Goal: Task Accomplishment & Management: Manage account settings

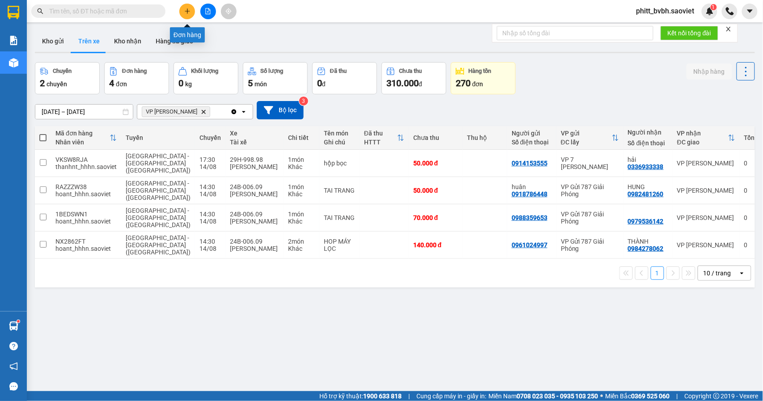
click at [187, 14] on button at bounding box center [187, 12] width 16 height 16
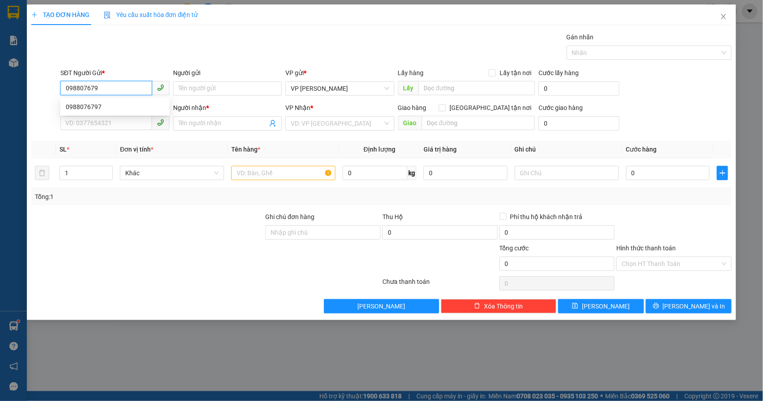
type input "0988076797"
click at [111, 105] on div "0988076797" at bounding box center [115, 107] width 98 height 10
type input "0971686070"
type input "0988076797"
click at [235, 94] on input "Người gửi" at bounding box center [227, 88] width 109 height 14
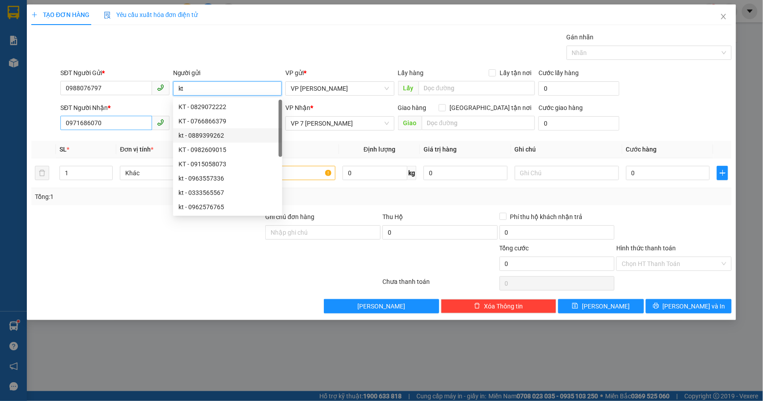
type input "kt"
click at [111, 126] on input "0971686070" at bounding box center [106, 123] width 92 height 14
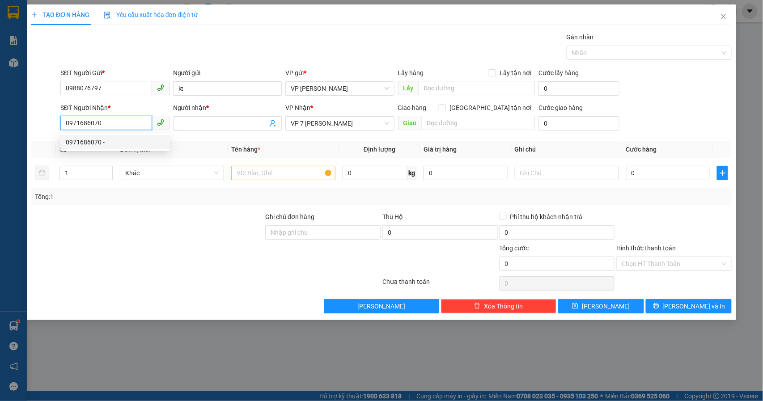
click at [111, 126] on input "0971686070" at bounding box center [106, 123] width 92 height 14
click at [358, 122] on span "VP 7 [PERSON_NAME]" at bounding box center [340, 123] width 98 height 13
type input "0389259618"
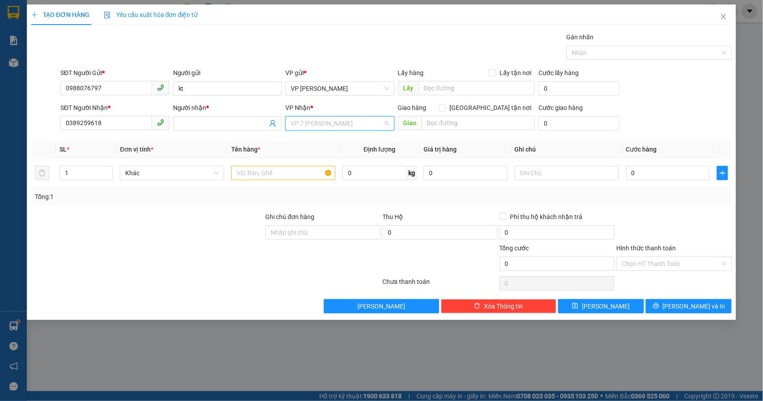
scroll to position [57, 0]
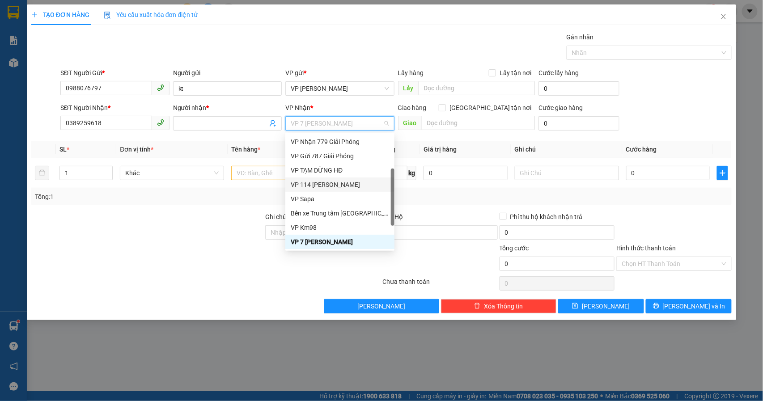
click at [339, 181] on div "VP 114 [PERSON_NAME]" at bounding box center [340, 185] width 98 height 10
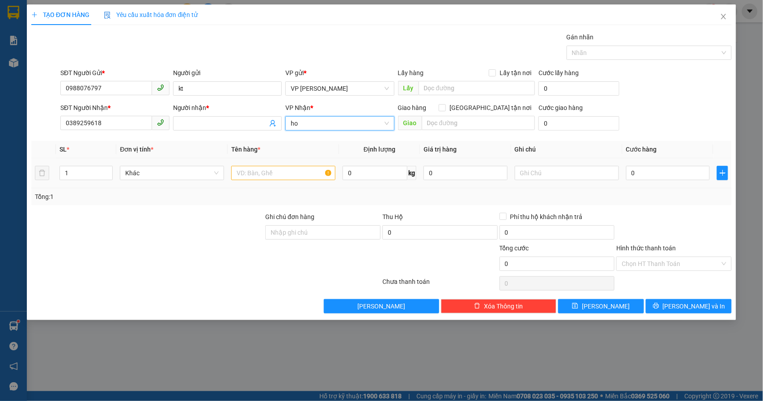
type input "h"
click at [256, 179] on input "text" at bounding box center [283, 173] width 104 height 14
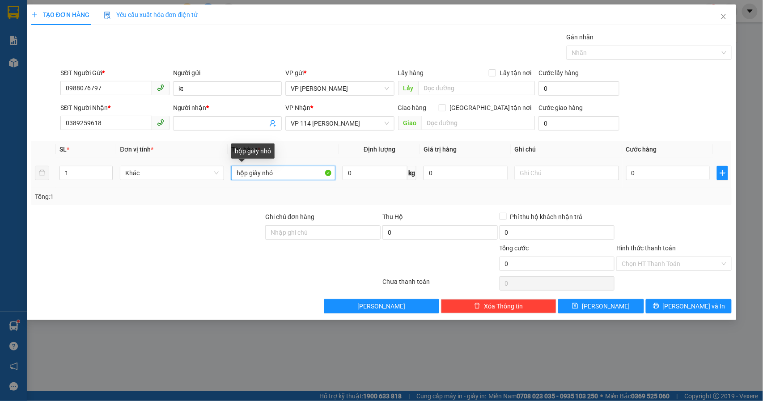
drag, startPoint x: 261, startPoint y: 173, endPoint x: 248, endPoint y: 174, distance: 13.9
click at [248, 174] on input "hộp giấy nhỏ" at bounding box center [283, 173] width 104 height 14
type input "hộp nhỏ"
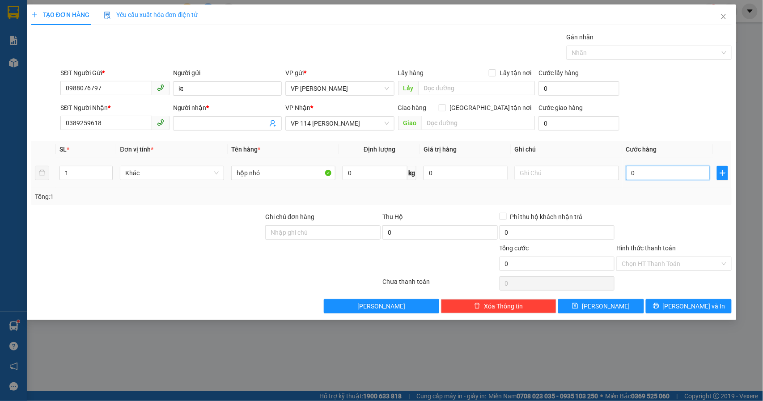
click at [682, 176] on input "0" at bounding box center [668, 173] width 84 height 14
type input "4"
type input "40"
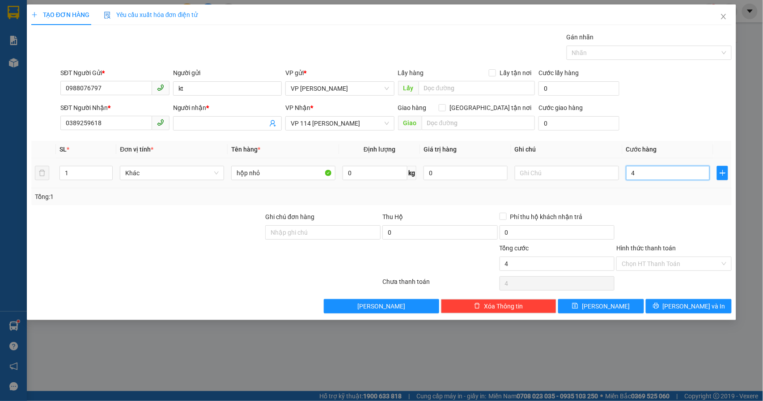
type input "40"
type input "400"
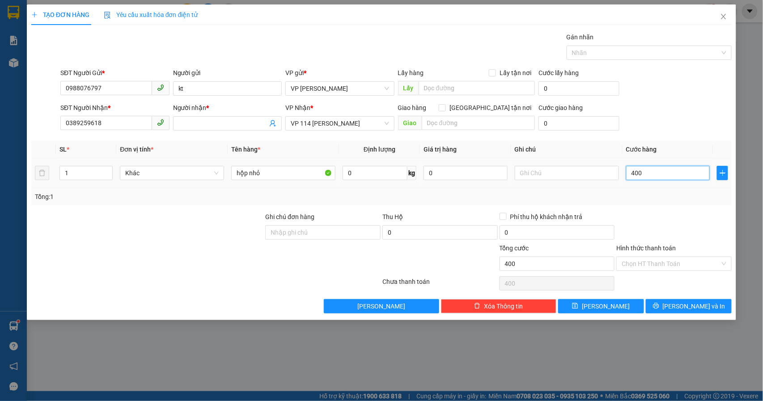
type input "4.000"
type input "40.000"
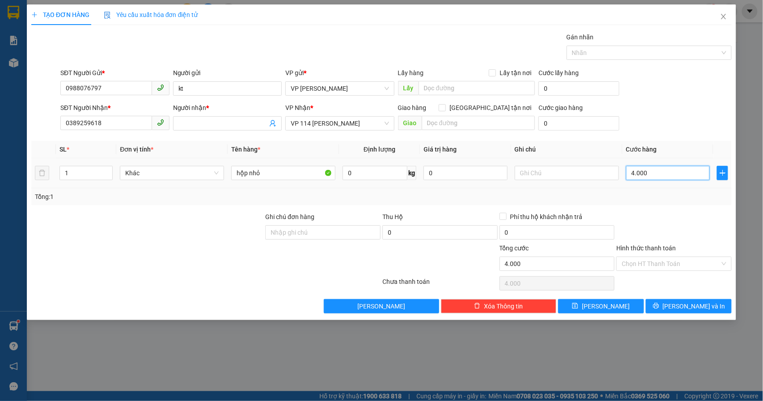
type input "40.000"
click at [190, 128] on input "Người nhận *" at bounding box center [222, 123] width 89 height 10
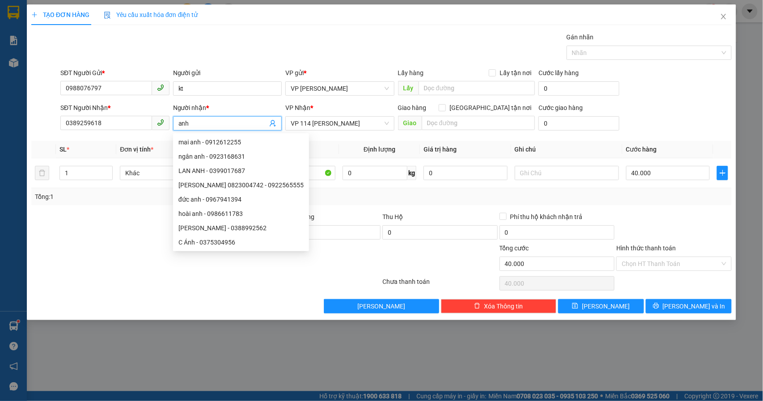
click at [192, 126] on input "anh" at bounding box center [222, 123] width 89 height 10
type input "anh"
click at [131, 238] on div at bounding box center [147, 227] width 234 height 31
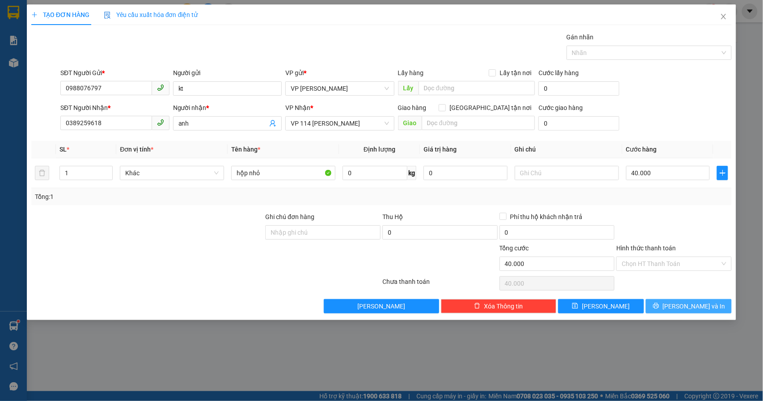
click at [702, 303] on span "[PERSON_NAME] và In" at bounding box center [693, 306] width 63 height 10
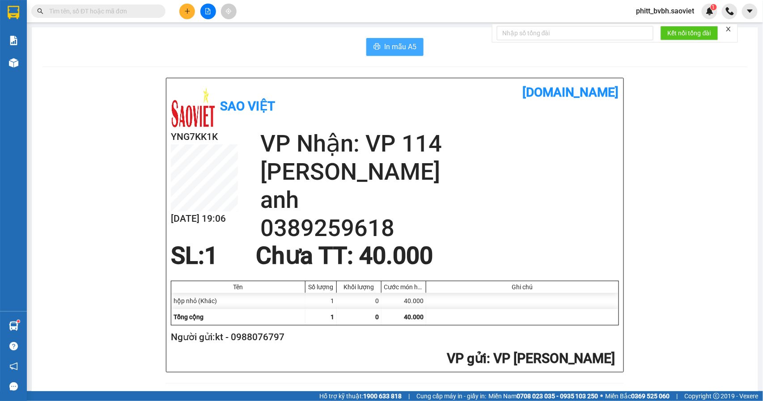
click at [384, 50] on span "In mẫu A5" at bounding box center [400, 46] width 32 height 11
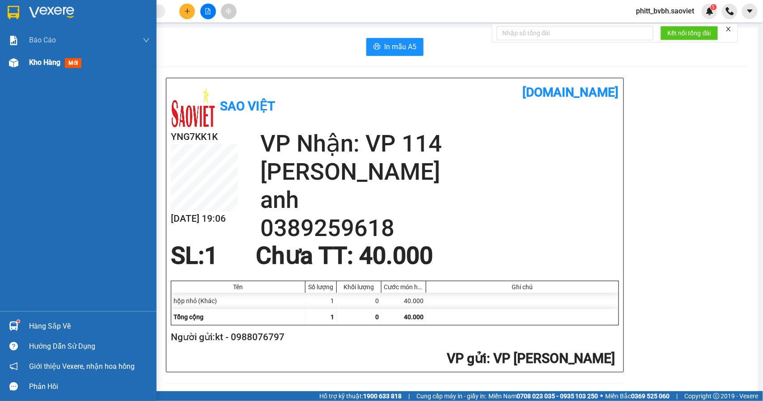
click at [40, 65] on span "Kho hàng" at bounding box center [44, 62] width 31 height 8
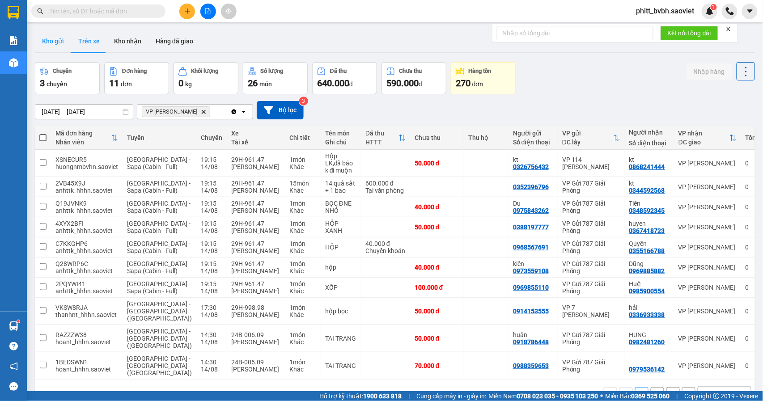
click at [59, 39] on button "Kho gửi" at bounding box center [53, 40] width 36 height 21
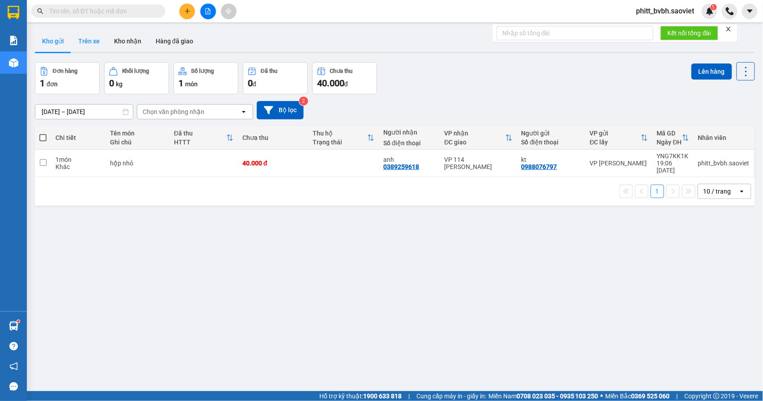
click at [89, 50] on button "Trên xe" at bounding box center [89, 40] width 36 height 21
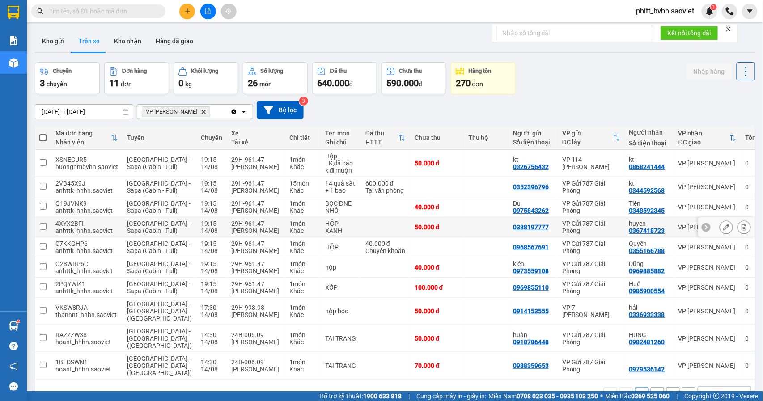
scroll to position [59, 0]
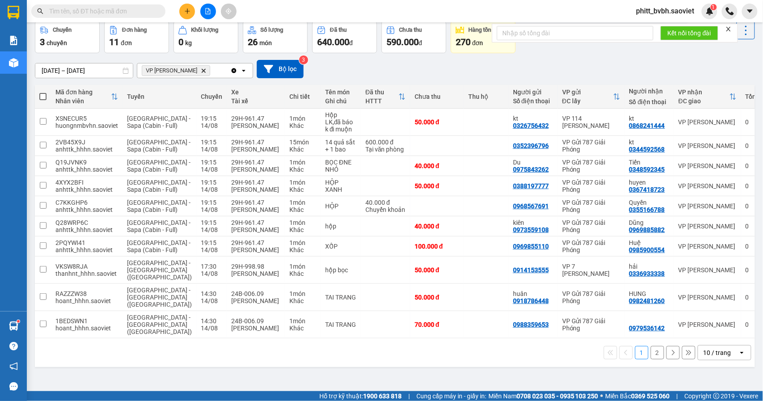
click at [650, 359] on button "2" at bounding box center [656, 352] width 13 height 13
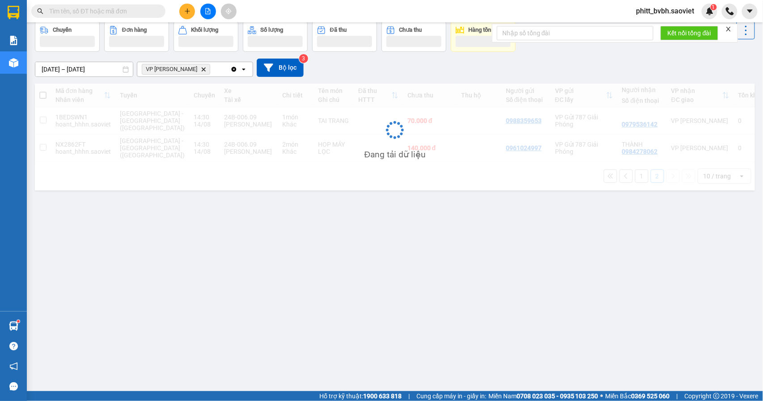
scroll to position [41, 0]
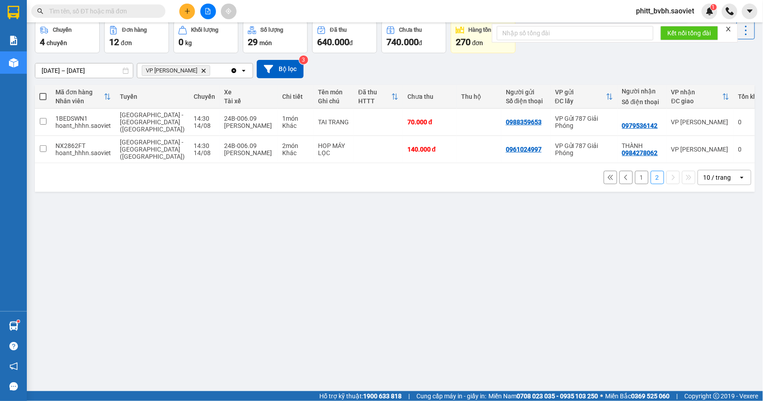
click at [635, 174] on button "1" at bounding box center [641, 177] width 13 height 13
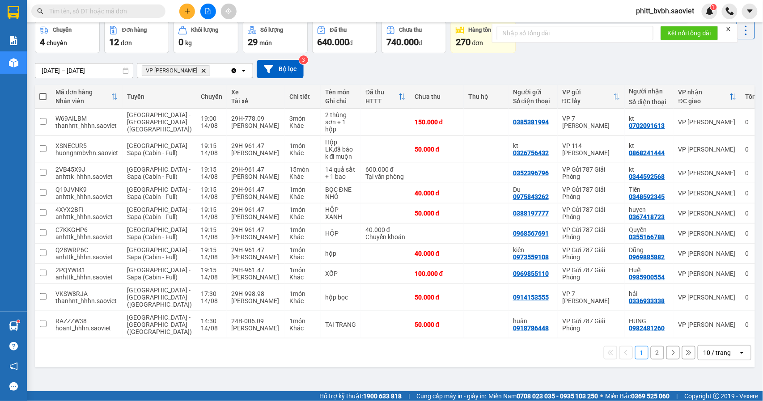
click at [650, 359] on button "2" at bounding box center [656, 352] width 13 height 13
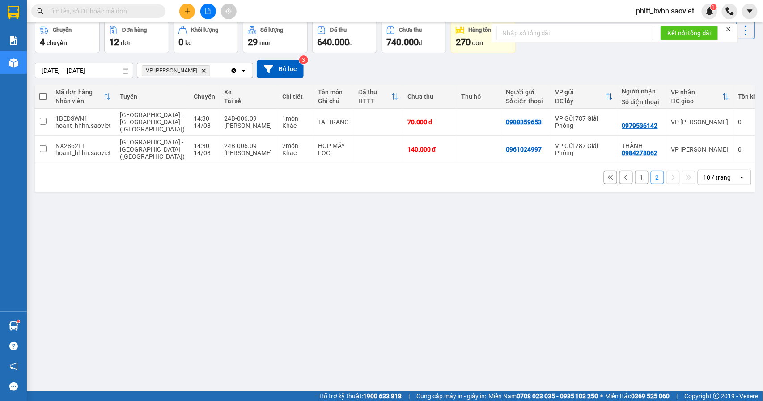
click at [635, 177] on button "1" at bounding box center [641, 177] width 13 height 13
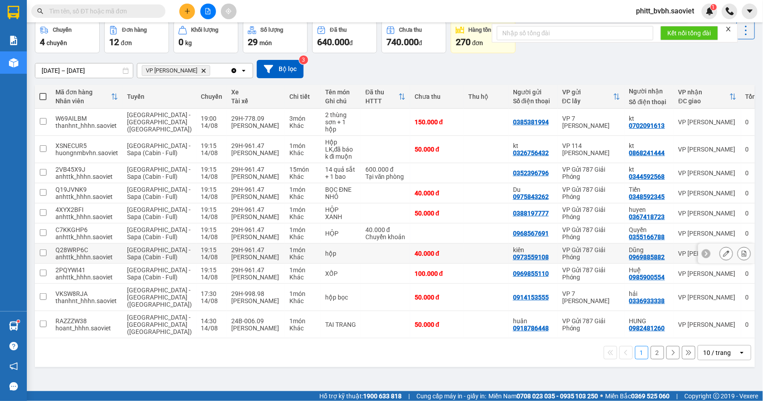
scroll to position [63, 0]
click at [651, 359] on button "2" at bounding box center [656, 352] width 13 height 13
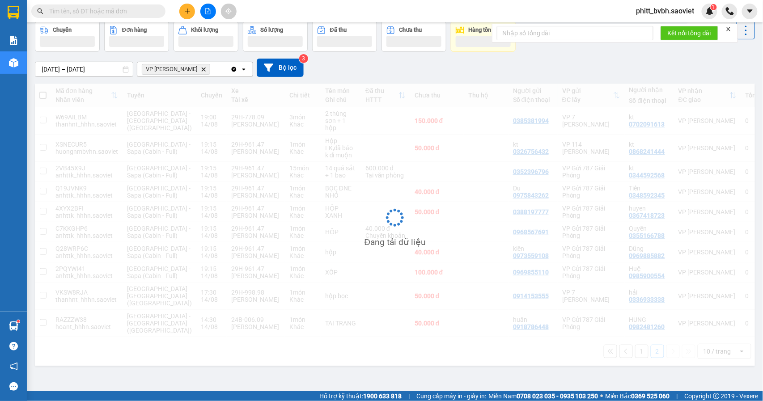
scroll to position [41, 0]
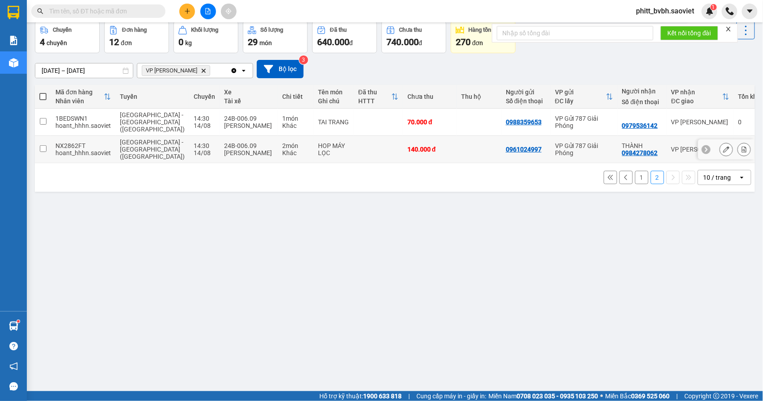
click at [417, 142] on td "140.000 đ" at bounding box center [430, 149] width 54 height 27
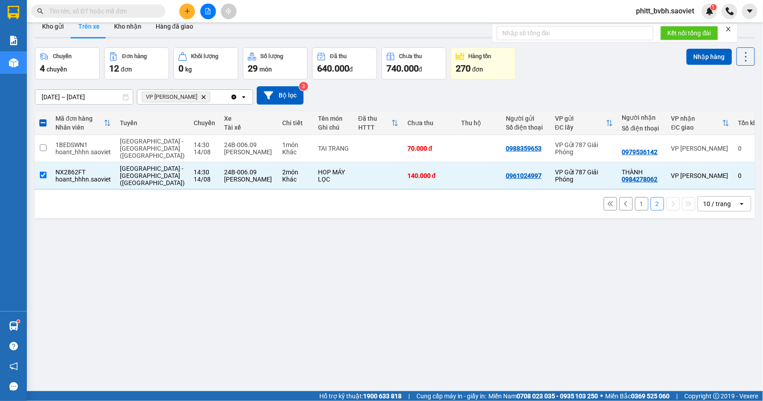
scroll to position [0, 0]
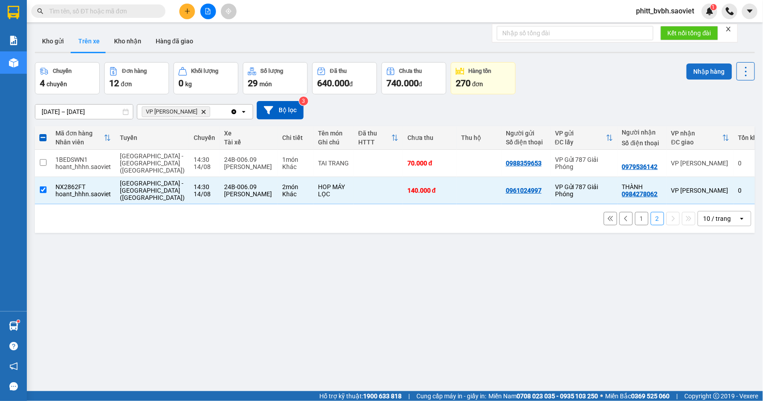
click at [691, 72] on button "Nhập hàng" at bounding box center [709, 71] width 46 height 16
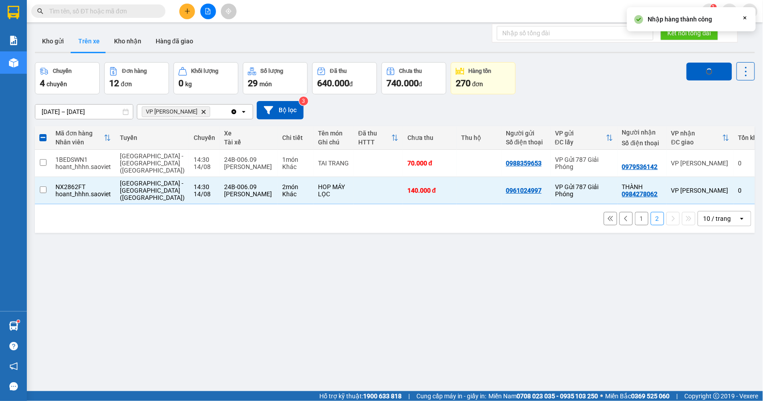
checkbox input "false"
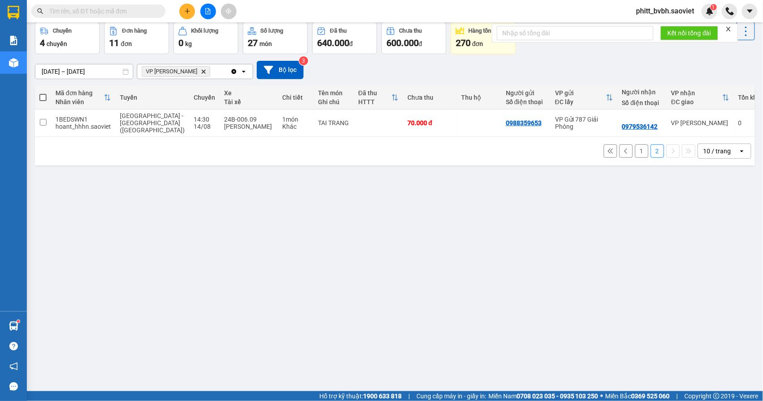
scroll to position [41, 0]
click at [635, 151] on button "1" at bounding box center [641, 149] width 13 height 13
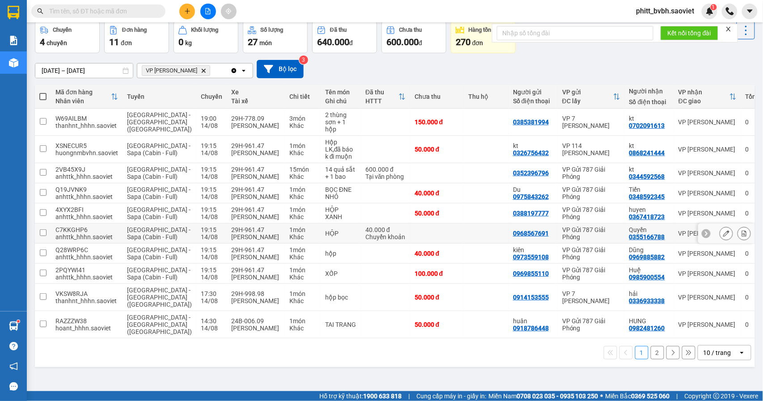
scroll to position [63, 0]
click at [640, 325] on div "HUNG" at bounding box center [649, 320] width 40 height 7
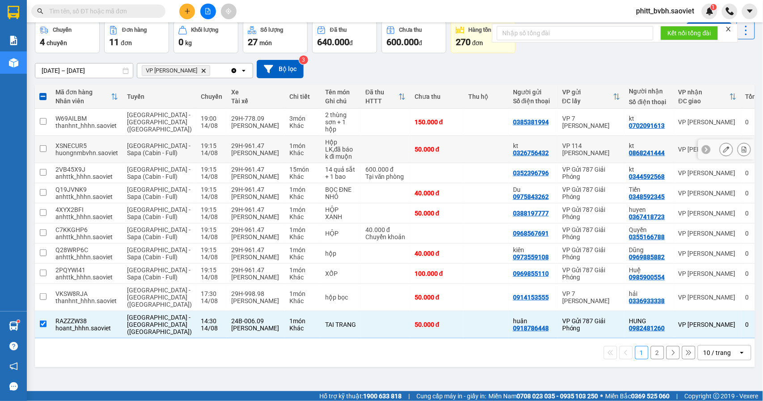
scroll to position [0, 0]
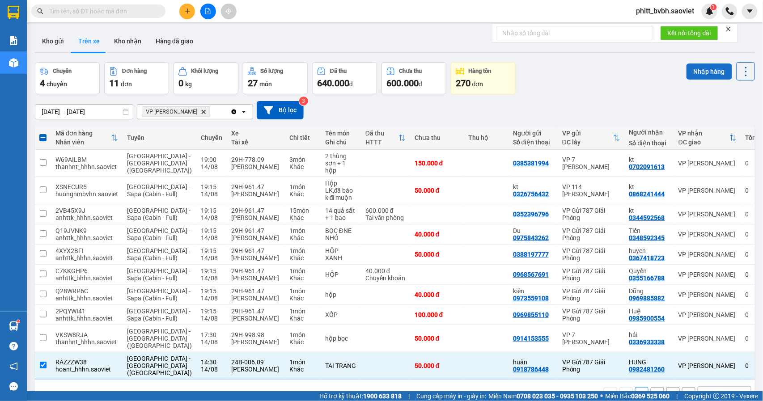
click at [701, 72] on button "Nhập hàng" at bounding box center [709, 71] width 46 height 16
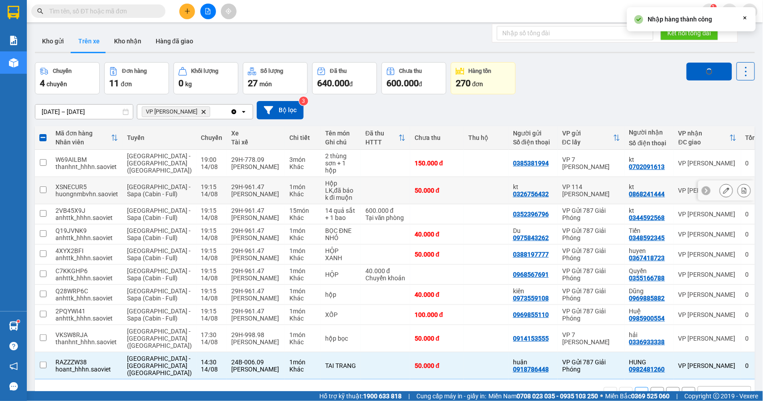
checkbox input "false"
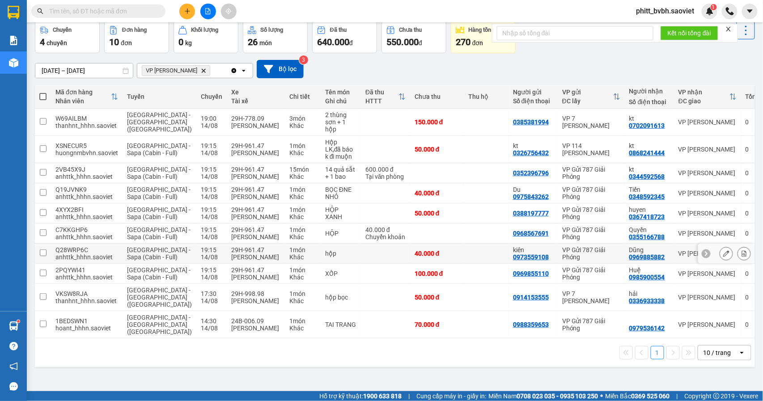
scroll to position [63, 0]
click at [723, 328] on icon at bounding box center [726, 324] width 6 height 6
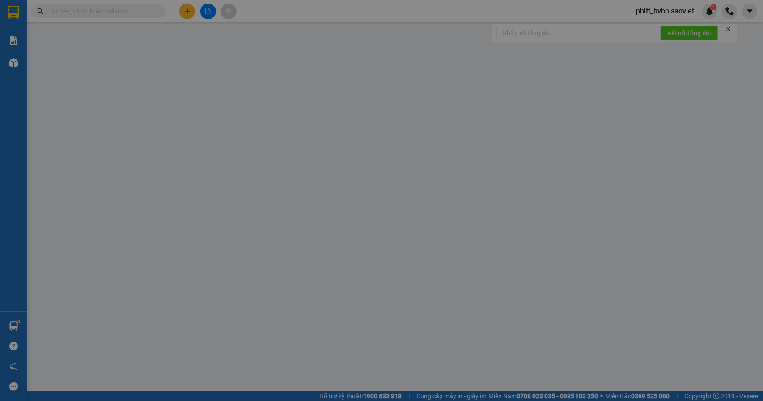
type input "0988359653"
type input "0979536142"
type input "70.000"
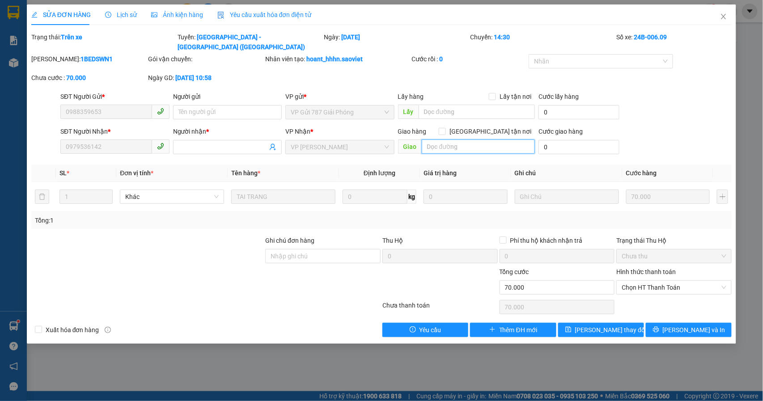
click at [450, 139] on input "text" at bounding box center [477, 146] width 113 height 14
type input "không thấy hàng trên xe"
click at [606, 325] on span "[PERSON_NAME] thay đổi" at bounding box center [611, 330] width 72 height 10
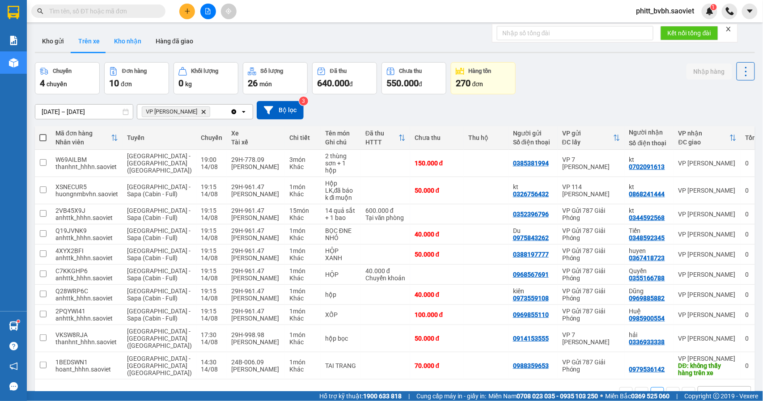
click at [124, 42] on button "Kho nhận" at bounding box center [128, 40] width 42 height 21
type input "[DATE] – [DATE]"
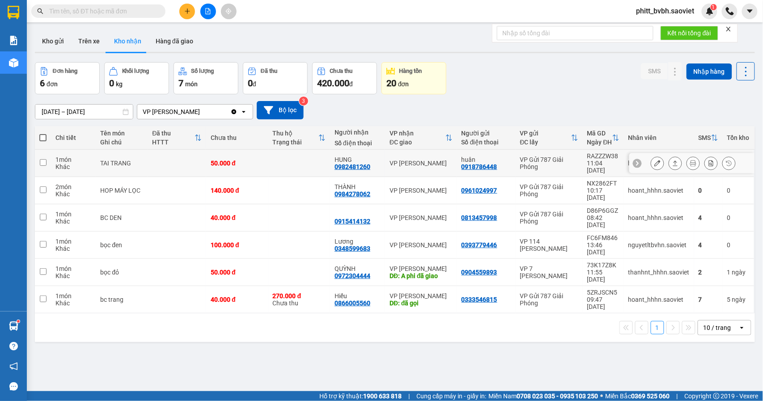
click at [200, 164] on td at bounding box center [177, 163] width 59 height 27
checkbox input "true"
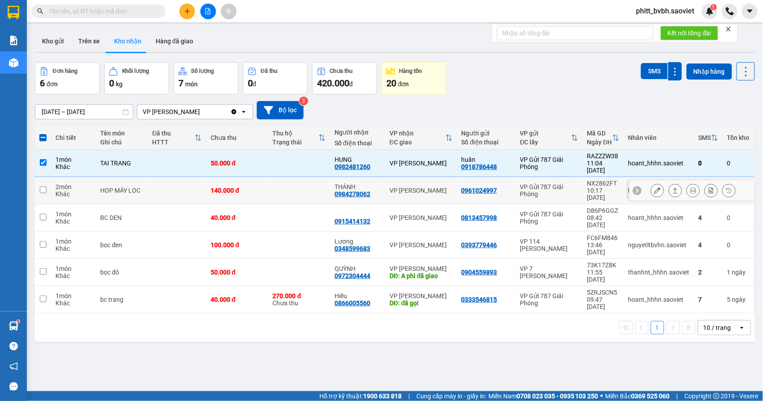
click at [199, 180] on td at bounding box center [177, 190] width 59 height 27
checkbox input "true"
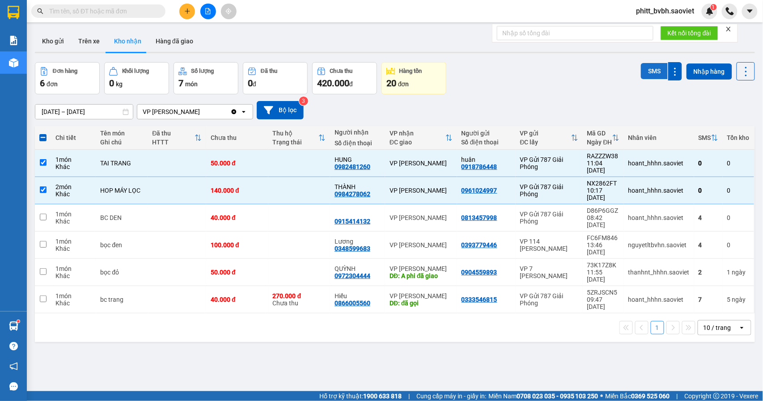
click at [646, 75] on button "SMS" at bounding box center [654, 71] width 27 height 16
click at [151, 204] on td at bounding box center [177, 217] width 59 height 27
checkbox input "true"
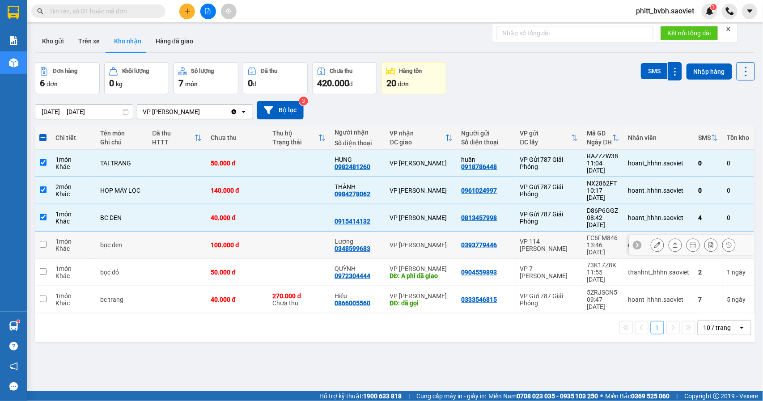
click at [141, 232] on td "bọc đen" at bounding box center [122, 245] width 52 height 27
checkbox input "true"
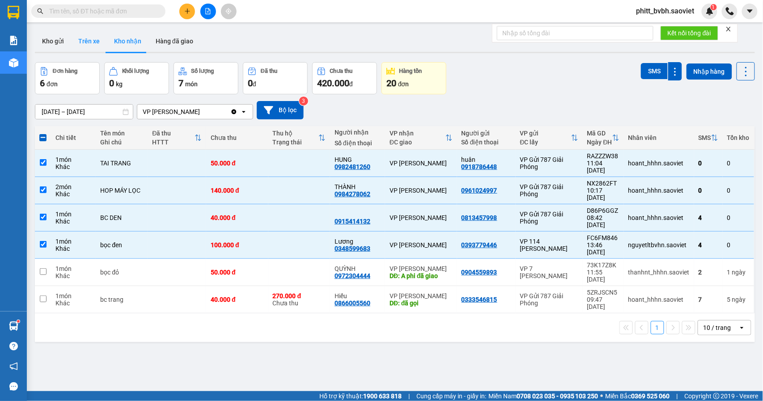
click at [88, 38] on button "Trên xe" at bounding box center [89, 40] width 36 height 21
type input "[DATE] – [DATE]"
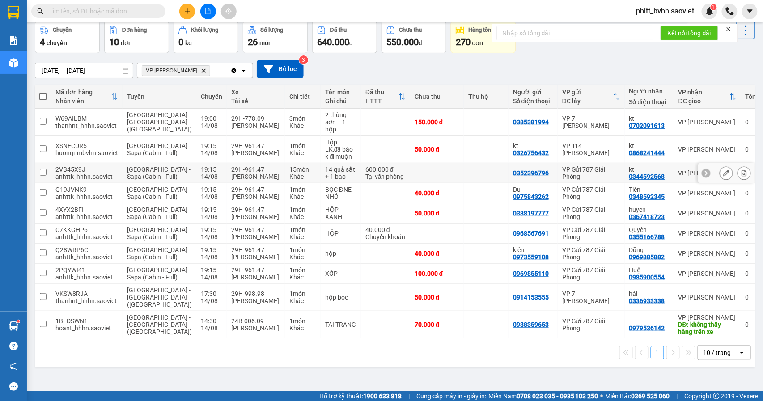
scroll to position [63, 0]
